Goal: Task Accomplishment & Management: Manage account settings

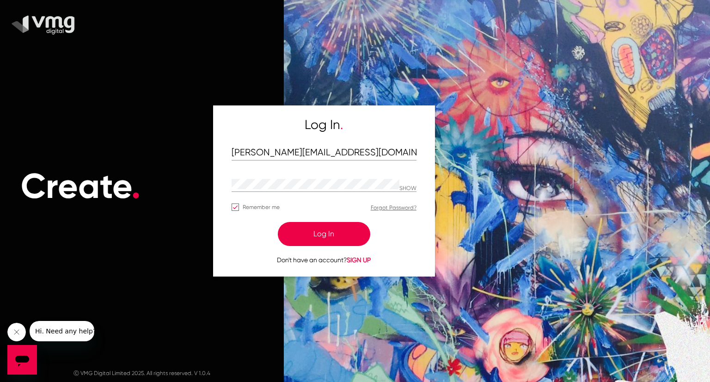
click at [331, 238] on button "Log In" at bounding box center [324, 234] width 92 height 24
click at [335, 235] on button "Log In" at bounding box center [324, 234] width 92 height 24
click at [318, 231] on button "Log In" at bounding box center [324, 234] width 92 height 24
click at [320, 234] on button "Log In" at bounding box center [324, 234] width 92 height 24
click at [333, 235] on button "Log In" at bounding box center [324, 234] width 92 height 24
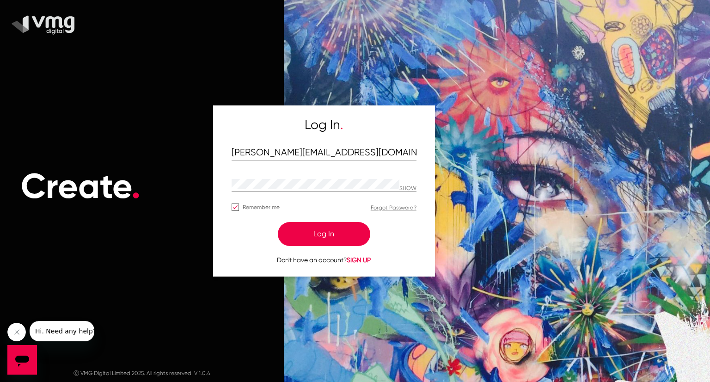
click at [333, 235] on button "Log In" at bounding box center [324, 234] width 92 height 24
click at [412, 183] on div "SHOW" at bounding box center [324, 184] width 185 height 14
click at [411, 188] on p "SHOW" at bounding box center [407, 188] width 17 height 6
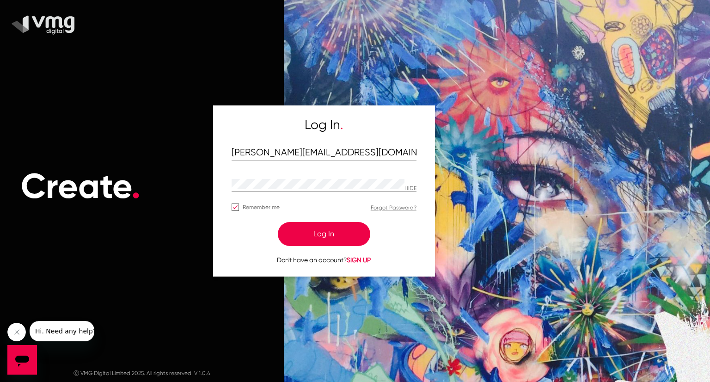
click at [341, 235] on button "Log In" at bounding box center [324, 234] width 92 height 24
click at [330, 232] on button "Log In" at bounding box center [324, 234] width 92 height 24
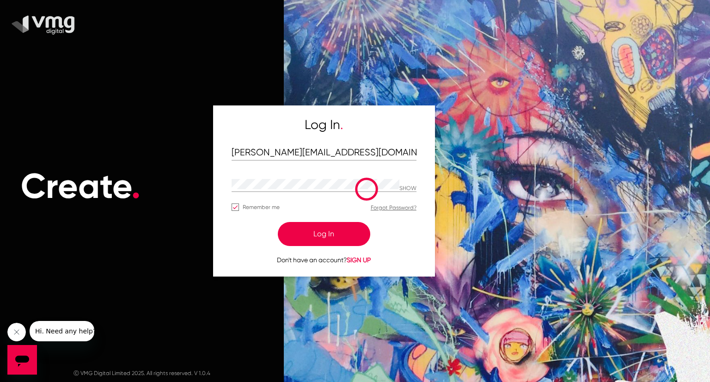
click at [330, 232] on button "Log In" at bounding box center [324, 234] width 92 height 24
click at [330, 235] on button "Log In" at bounding box center [324, 234] width 92 height 24
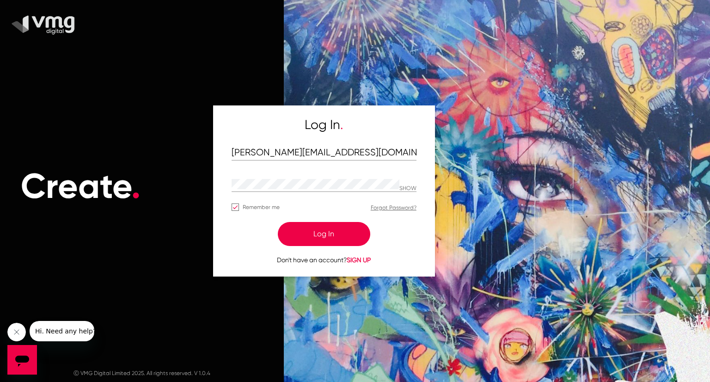
click at [331, 235] on button "Log In" at bounding box center [324, 234] width 92 height 24
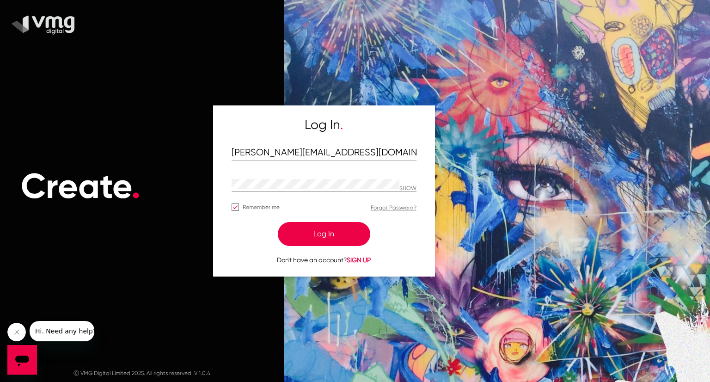
click at [331, 235] on button "Log In" at bounding box center [324, 234] width 92 height 24
click at [331, 236] on button "Log In" at bounding box center [324, 234] width 92 height 24
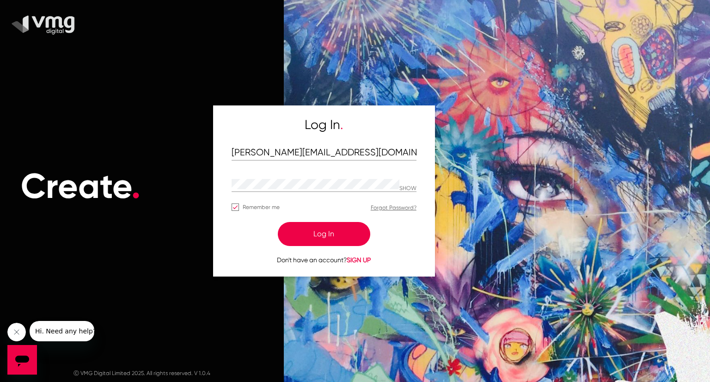
click at [331, 236] on button "Log In" at bounding box center [324, 234] width 92 height 24
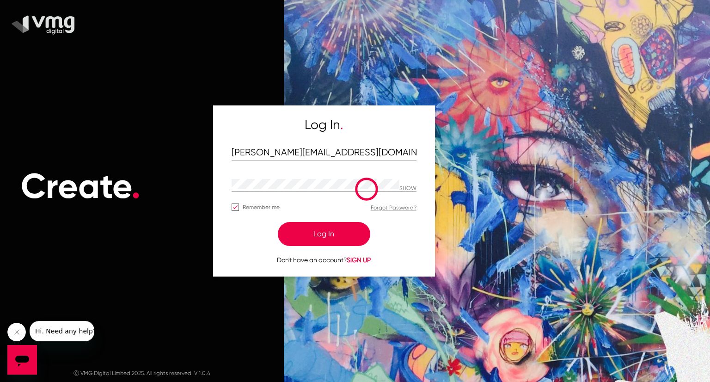
click at [331, 236] on button "Log In" at bounding box center [324, 234] width 92 height 24
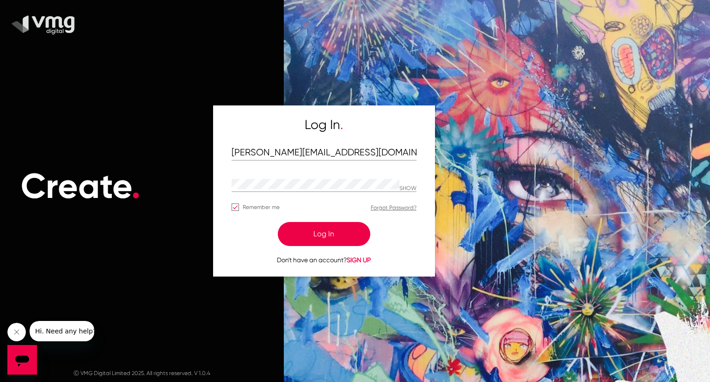
click at [317, 236] on button "Log In" at bounding box center [324, 234] width 92 height 24
click at [317, 235] on button "Log In" at bounding box center [324, 234] width 92 height 24
click at [302, 152] on input "[PERSON_NAME][EMAIL_ADDRESS][DOMAIN_NAME]" at bounding box center [324, 152] width 185 height 11
click at [406, 188] on p "SHOW" at bounding box center [407, 188] width 17 height 6
click at [406, 188] on p "HIDE" at bounding box center [410, 188] width 12 height 6
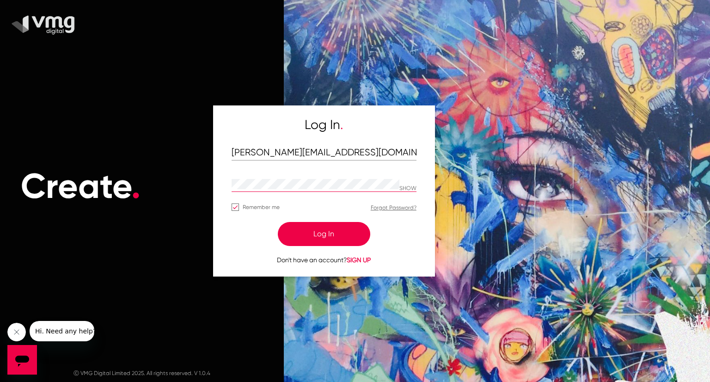
click at [409, 186] on p "SHOW" at bounding box center [407, 188] width 17 height 6
click at [325, 230] on button "Log In" at bounding box center [324, 234] width 92 height 24
click at [326, 231] on button "Log In" at bounding box center [324, 234] width 92 height 24
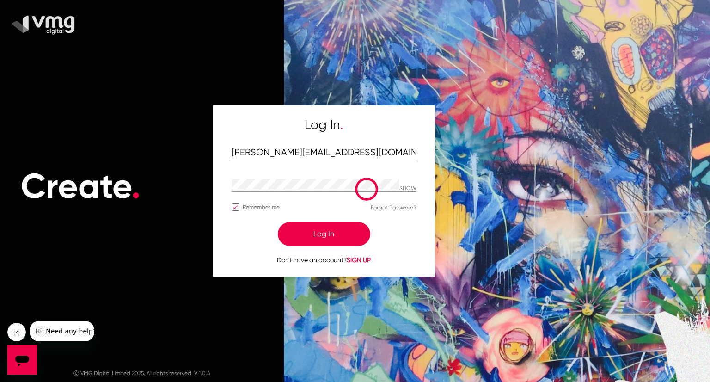
click at [326, 231] on button "Log In" at bounding box center [324, 234] width 92 height 24
click at [311, 236] on button "Log In" at bounding box center [324, 234] width 92 height 24
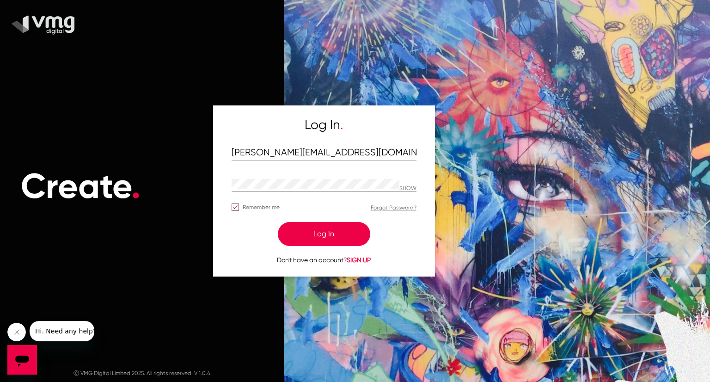
click at [311, 236] on button "Log In" at bounding box center [324, 234] width 92 height 24
click at [353, 239] on button "Log In" at bounding box center [324, 234] width 92 height 24
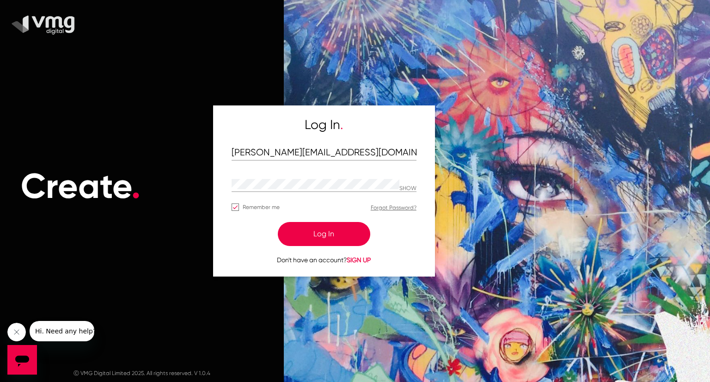
click at [392, 207] on link "Forgot Password?" at bounding box center [394, 207] width 46 height 6
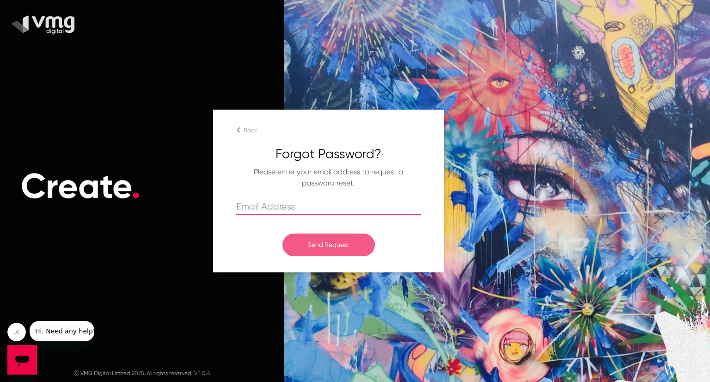
click at [290, 207] on input "email" at bounding box center [328, 206] width 185 height 11
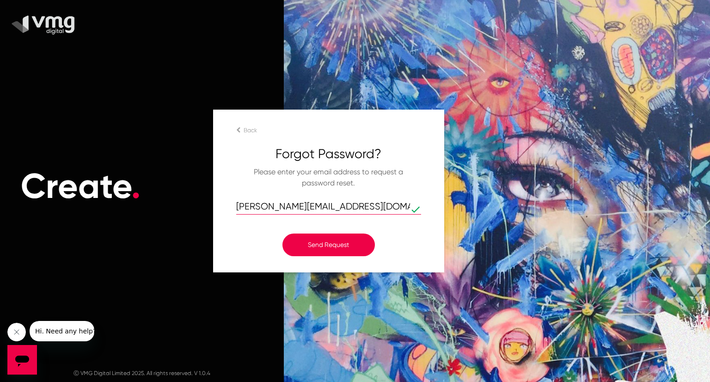
type input "[PERSON_NAME][EMAIL_ADDRESS][DOMAIN_NAME]"
click at [322, 204] on input "[PERSON_NAME][EMAIL_ADDRESS][DOMAIN_NAME]" at bounding box center [323, 206] width 174 height 11
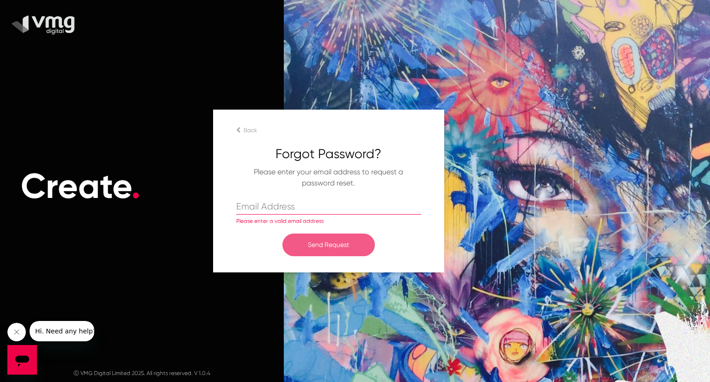
paste input "[PERSON_NAME][EMAIL_ADDRESS][DOMAIN_NAME]"
type input "[PERSON_NAME][EMAIL_ADDRESS][DOMAIN_NAME]"
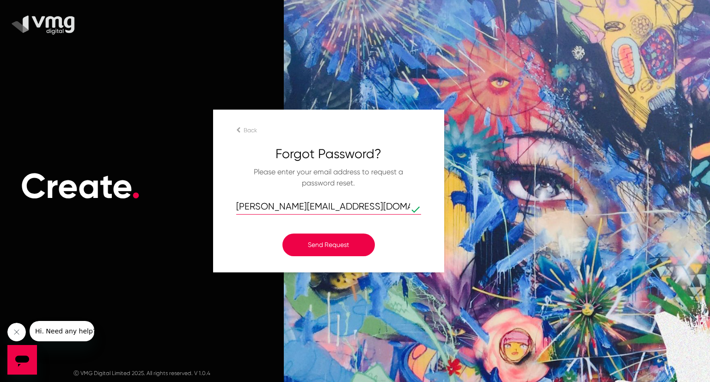
click at [341, 246] on button "Send Request" at bounding box center [328, 244] width 92 height 23
click at [246, 128] on span "Back" at bounding box center [250, 130] width 13 height 7
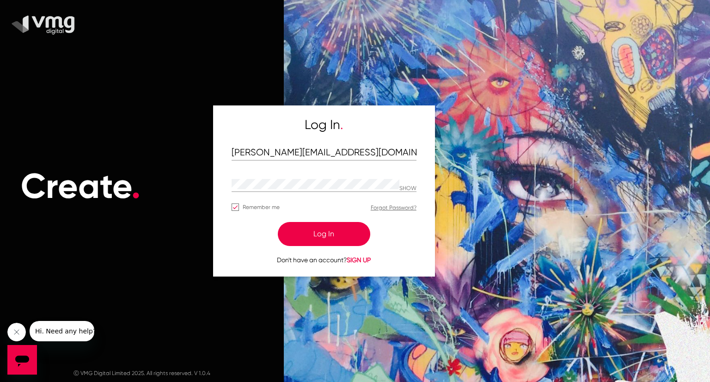
click at [348, 236] on button "Log In" at bounding box center [324, 234] width 92 height 24
click at [324, 228] on button "Log In" at bounding box center [324, 234] width 92 height 24
click at [331, 235] on button "Log In" at bounding box center [324, 234] width 92 height 24
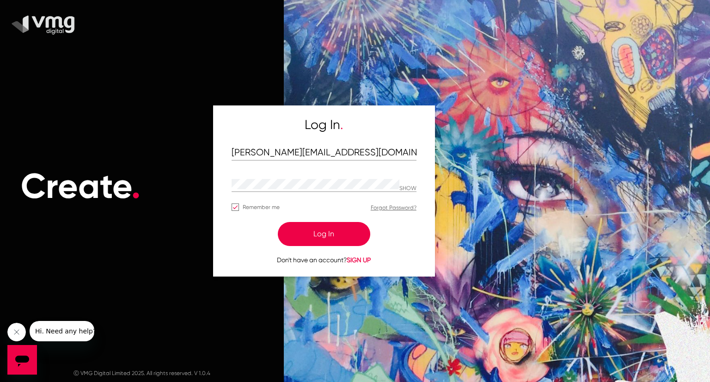
click at [333, 241] on button "Log In" at bounding box center [324, 234] width 92 height 24
click at [329, 232] on button "Log In" at bounding box center [324, 234] width 92 height 24
click at [322, 235] on button "Log In" at bounding box center [324, 234] width 92 height 24
click at [339, 230] on button "Log In" at bounding box center [324, 234] width 92 height 24
click at [346, 239] on button "Log In" at bounding box center [324, 234] width 92 height 24
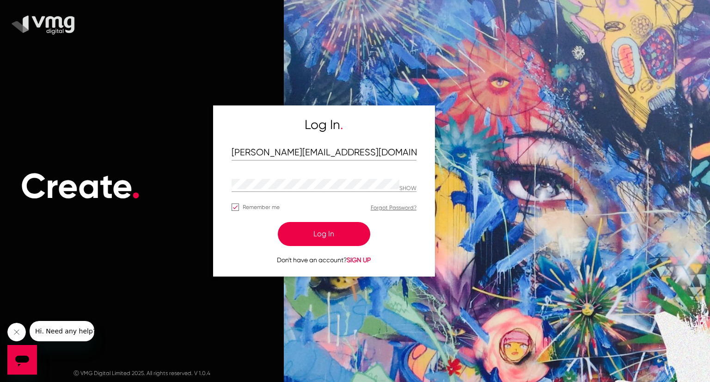
click at [346, 239] on button "Log In" at bounding box center [324, 234] width 92 height 24
click at [562, 174] on div at bounding box center [493, 191] width 433 height 382
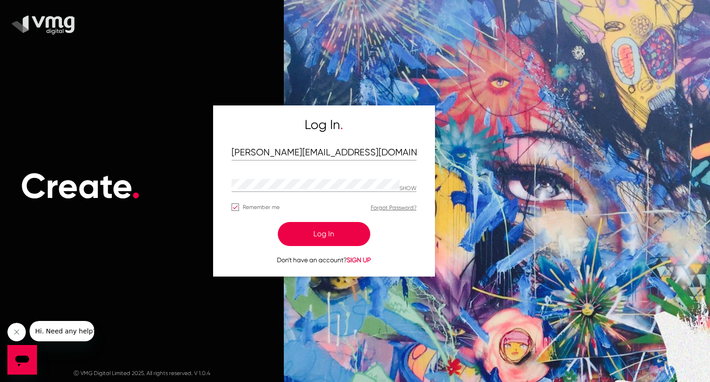
click at [350, 232] on button "Log In" at bounding box center [324, 234] width 92 height 24
click at [352, 232] on button "Log In" at bounding box center [324, 234] width 92 height 24
